Goal: Check status: Check status

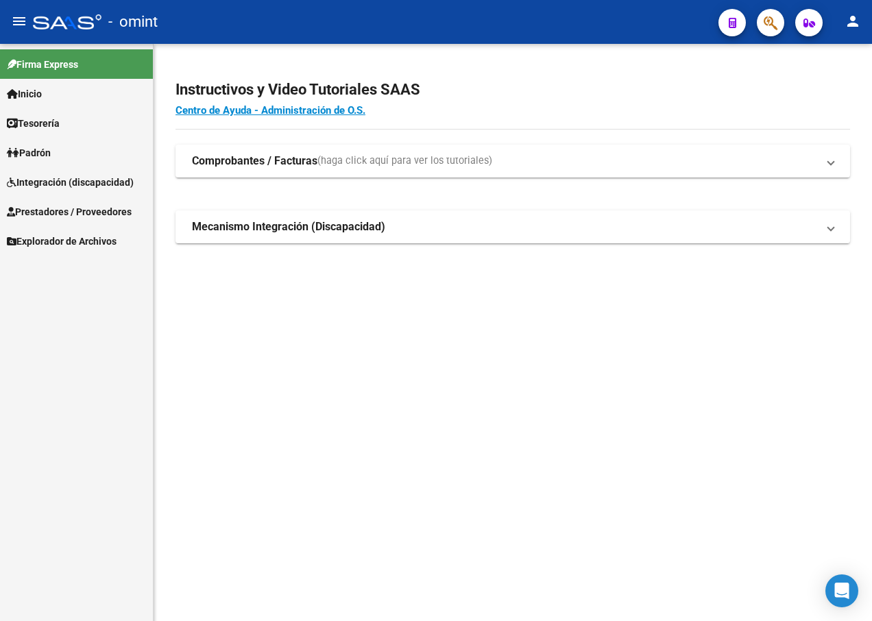
click at [90, 186] on span "Integración (discapacidad)" at bounding box center [70, 182] width 127 height 15
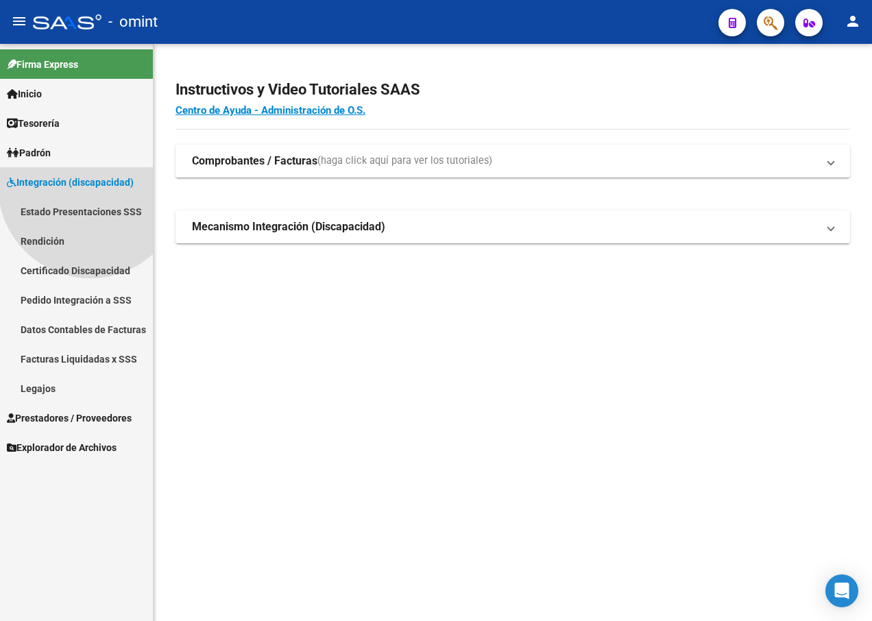
click at [90, 186] on span "Integración (discapacidad)" at bounding box center [70, 182] width 127 height 15
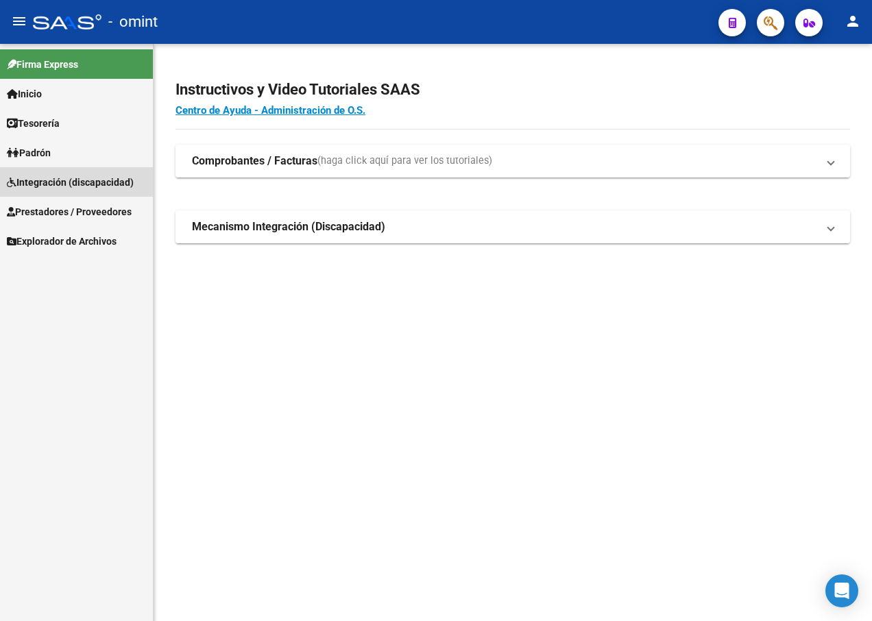
click at [90, 186] on span "Integración (discapacidad)" at bounding box center [70, 182] width 127 height 15
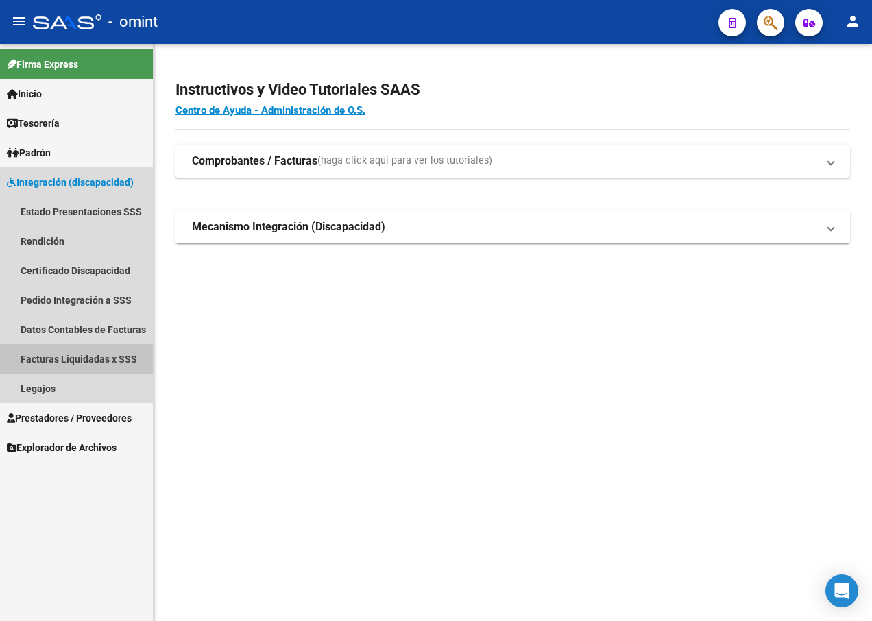
click at [34, 353] on link "Facturas Liquidadas x SSS" at bounding box center [76, 358] width 153 height 29
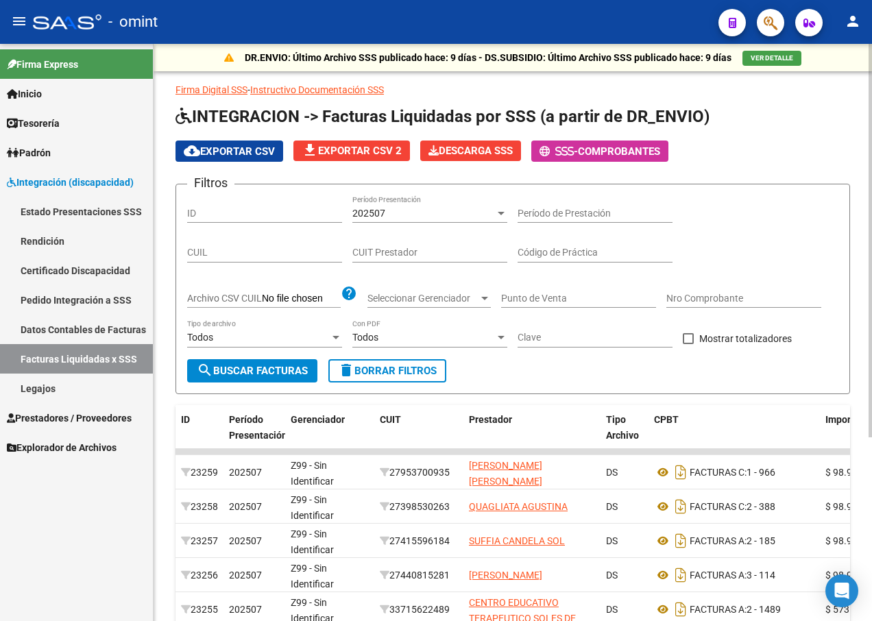
click at [255, 241] on div "CUIL" at bounding box center [264, 248] width 155 height 27
type input "27-33426777-1"
click at [416, 256] on input "CUIT Prestador" at bounding box center [429, 253] width 155 height 12
paste input "27-33426777-1"
type input "27-33426777-1"
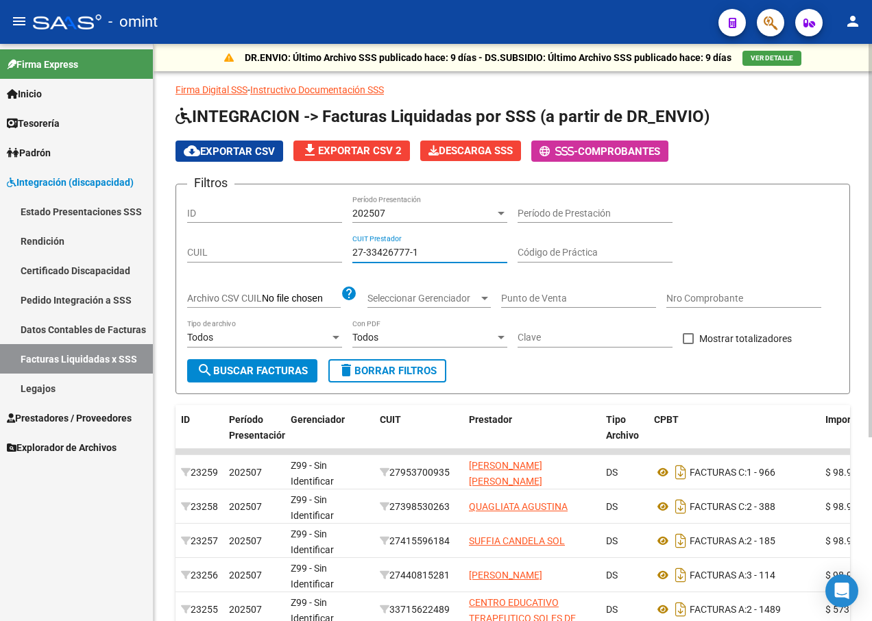
click at [493, 211] on div "202507" at bounding box center [423, 214] width 143 height 12
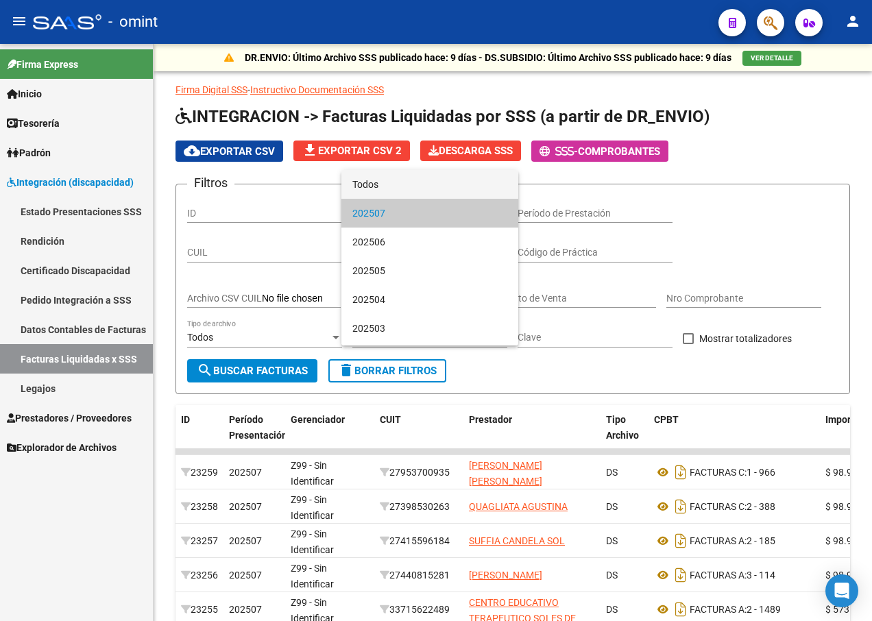
click at [406, 184] on span "Todos" at bounding box center [429, 184] width 155 height 29
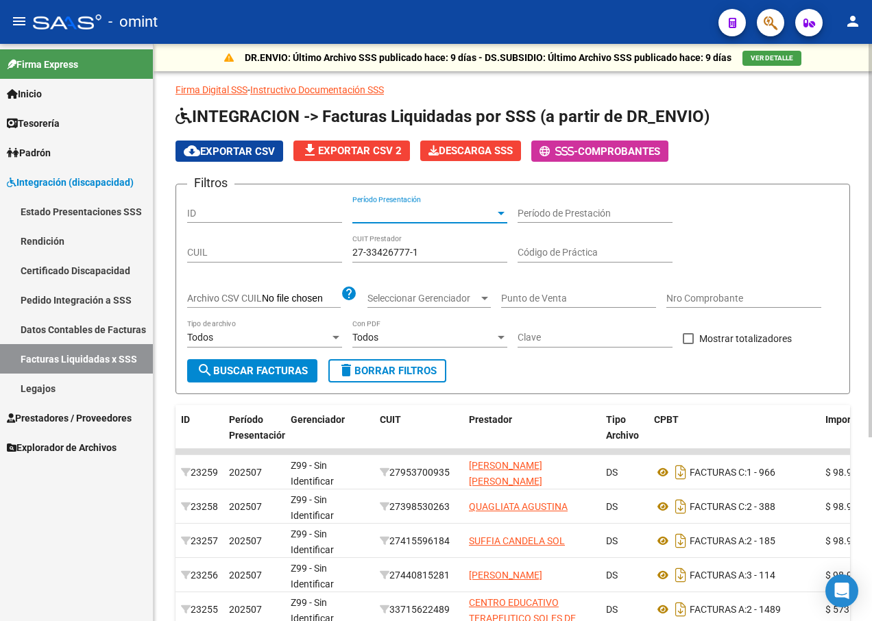
click at [235, 367] on span "search Buscar Facturas" at bounding box center [252, 371] width 111 height 12
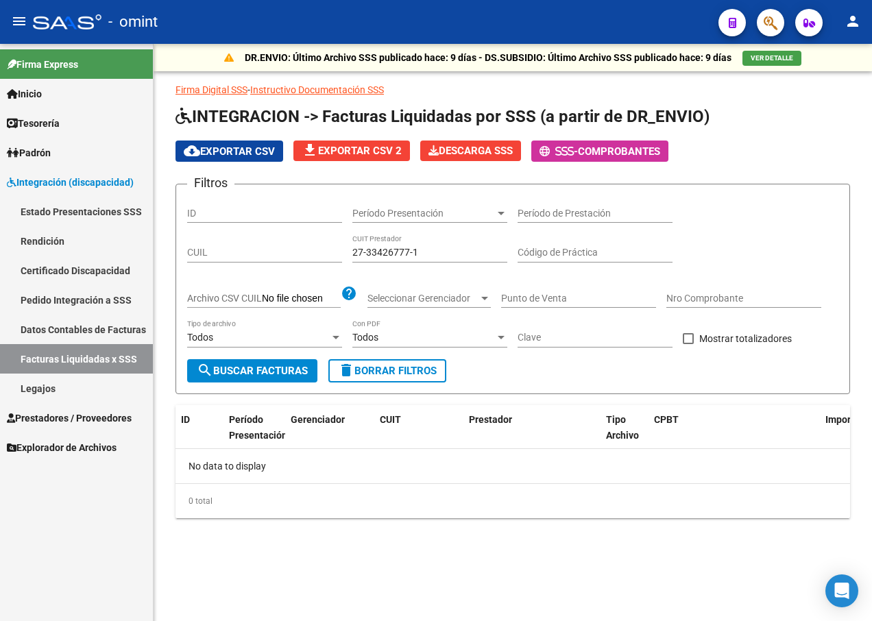
click at [85, 421] on span "Prestadores / Proveedores" at bounding box center [69, 417] width 125 height 15
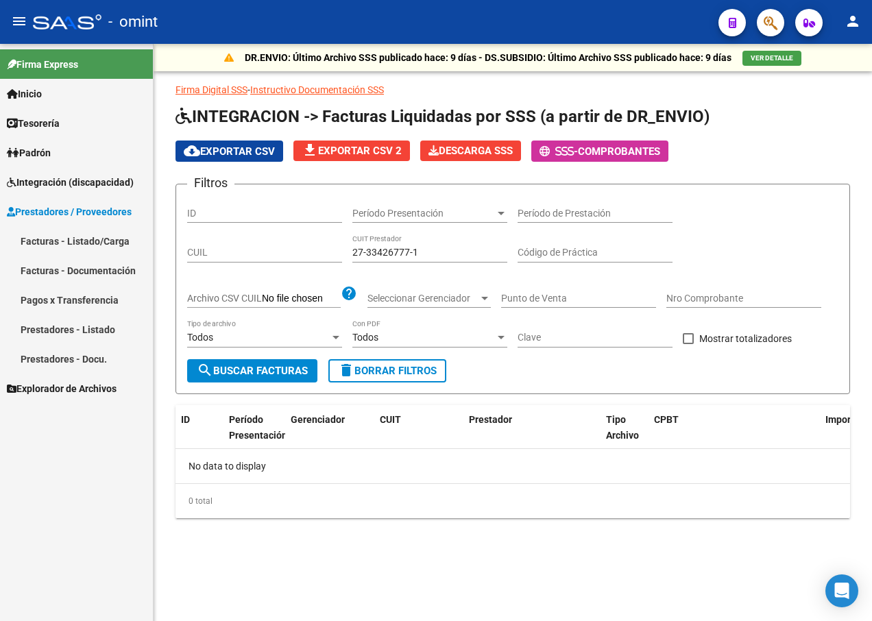
click at [64, 356] on link "Prestadores - Docu." at bounding box center [76, 358] width 153 height 29
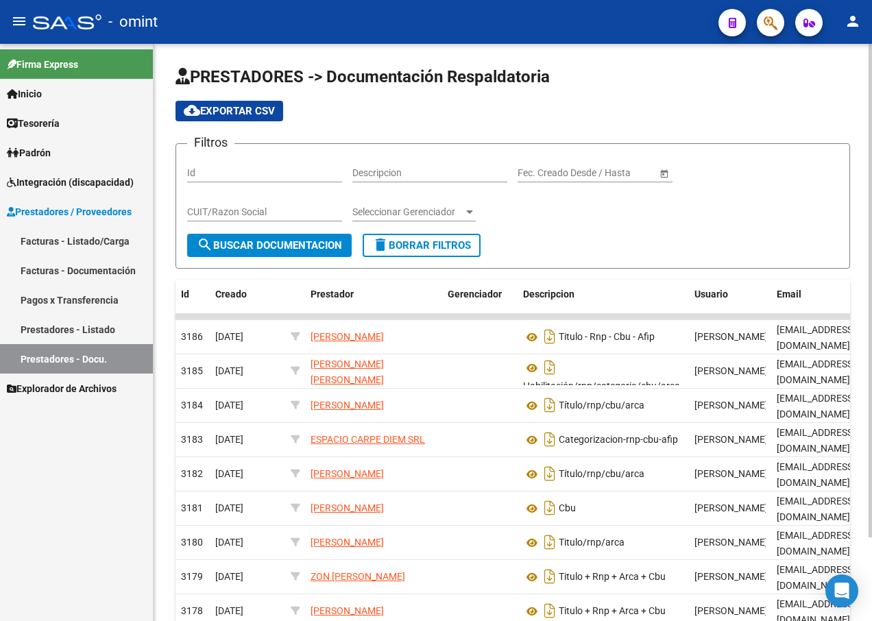
click at [307, 200] on div "CUIT/Razon Social" at bounding box center [264, 207] width 155 height 27
paste input "27-33426777-1"
type input "27-33426777-1"
click at [308, 241] on span "search Buscar Documentacion" at bounding box center [269, 245] width 145 height 12
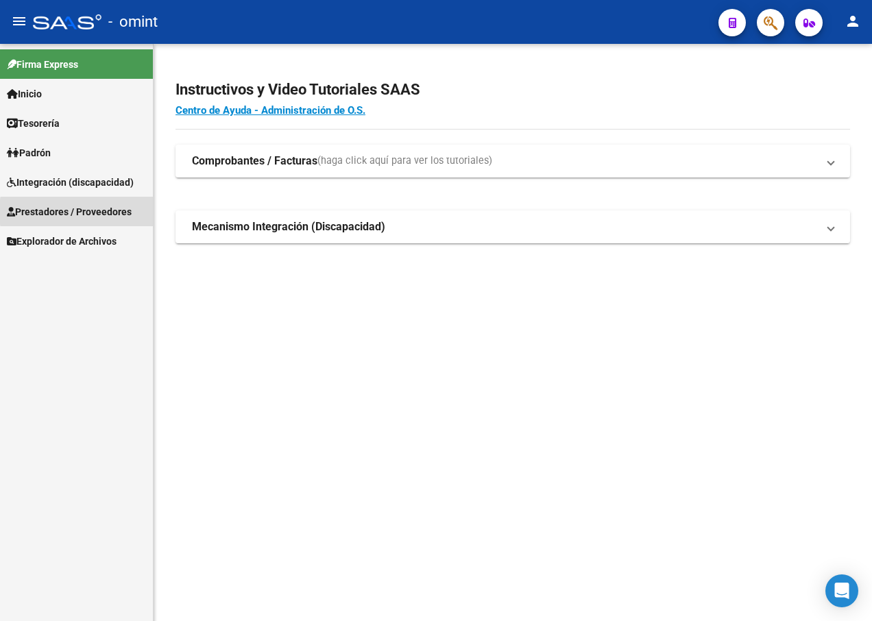
click at [116, 212] on span "Prestadores / Proveedores" at bounding box center [69, 211] width 125 height 15
